Goal: Navigation & Orientation: Go to known website

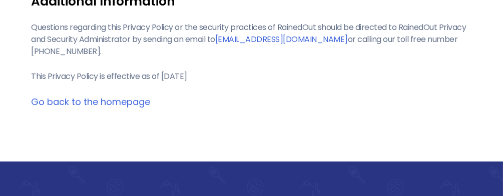
scroll to position [1442, 0]
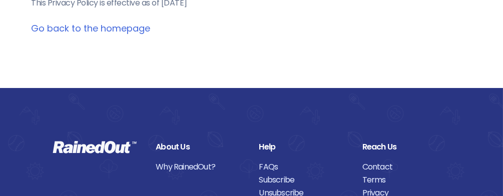
click at [95, 35] on link "Go back to the homepage" at bounding box center [91, 28] width 119 height 13
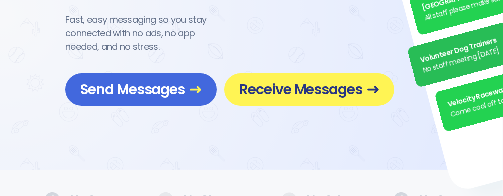
scroll to position [160, 0]
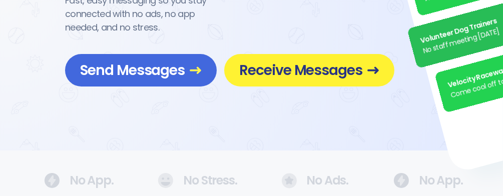
click at [331, 68] on span "Receive Messages" at bounding box center [309, 71] width 140 height 18
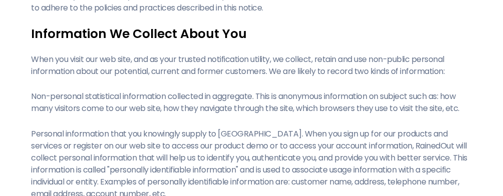
scroll to position [1442, 0]
